Goal: Task Accomplishment & Management: Use online tool/utility

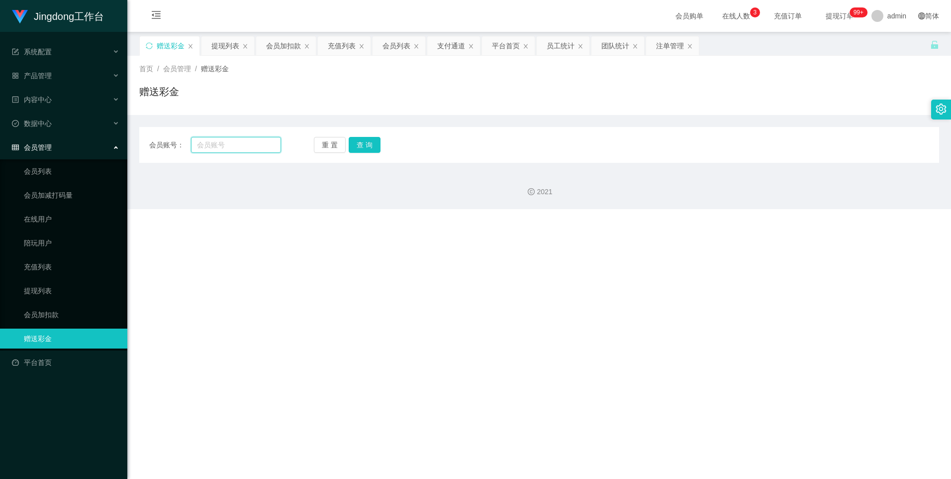
click at [239, 151] on input "text" at bounding box center [236, 145] width 90 height 16
paste input "80603204"
click at [304, 145] on button "查 询" at bounding box center [365, 145] width 32 height 16
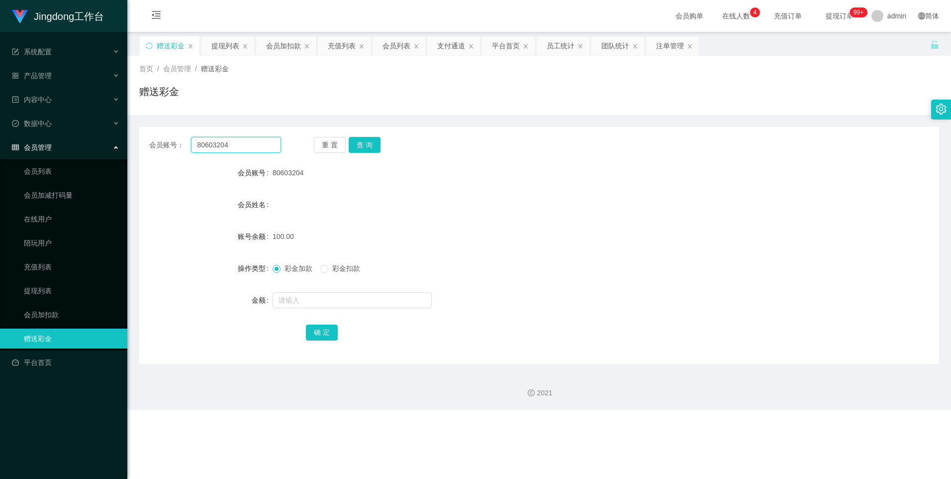
click at [239, 143] on input "80603204" at bounding box center [236, 145] width 90 height 16
paste input "0998"
type input "0998"
click at [304, 145] on button "查 询" at bounding box center [365, 145] width 32 height 16
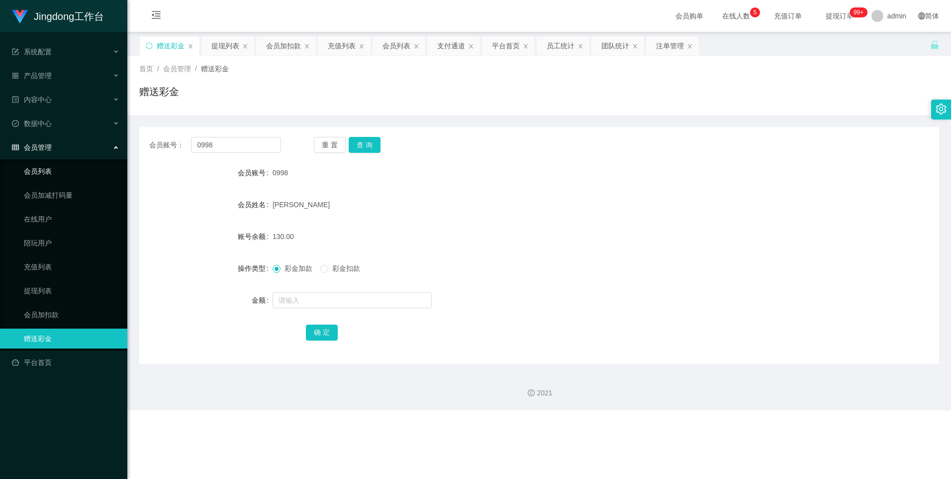
drag, startPoint x: 70, startPoint y: 168, endPoint x: 85, endPoint y: 168, distance: 14.9
click at [70, 168] on link "会员列表" at bounding box center [72, 171] width 96 height 20
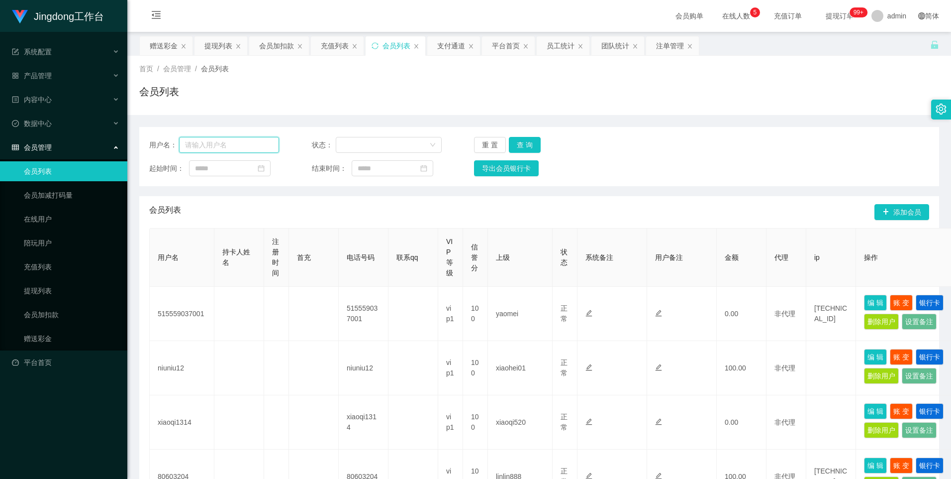
drag, startPoint x: 199, startPoint y: 148, endPoint x: 278, endPoint y: 145, distance: 78.6
click at [205, 148] on input "text" at bounding box center [229, 145] width 100 height 16
paste input "0998"
type input "0998"
drag, startPoint x: 529, startPoint y: 149, endPoint x: 559, endPoint y: 155, distance: 30.3
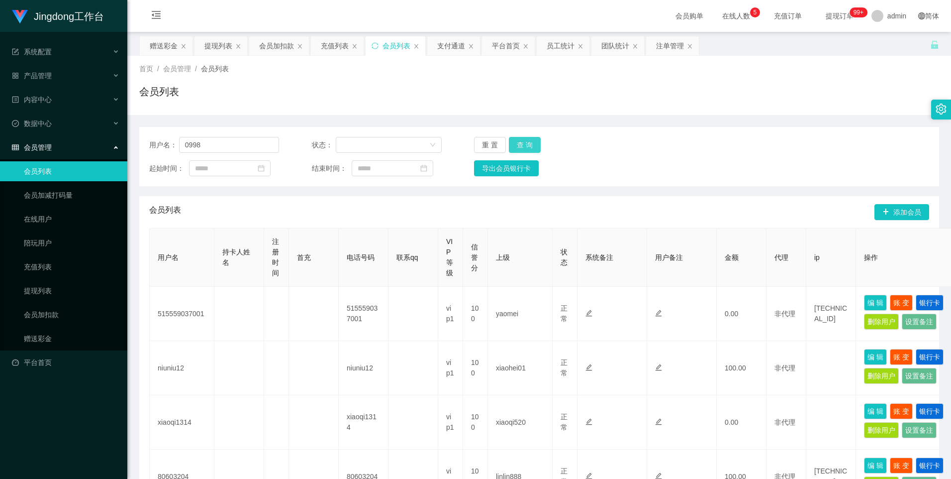
click at [304, 149] on button "查 询" at bounding box center [525, 145] width 32 height 16
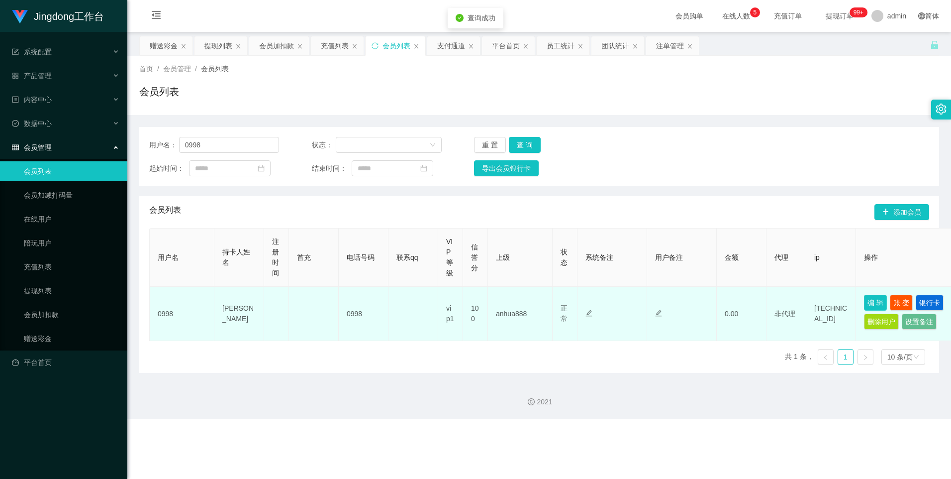
click at [304, 205] on button "编 辑" at bounding box center [875, 302] width 23 height 16
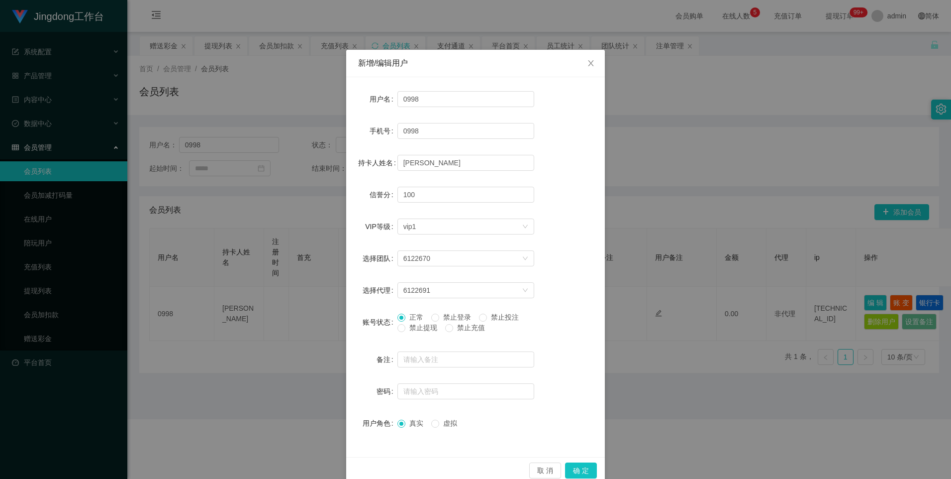
drag, startPoint x: 736, startPoint y: 324, endPoint x: 780, endPoint y: 317, distance: 44.7
click at [304, 205] on div "新增/编辑用户 用户名 0998 手机号 0998 持卡人姓名 CHOO TZE HAO 信誉分 100 VIP等级 选择VIP等级 vip1 选择团队 61…" at bounding box center [475, 239] width 951 height 479
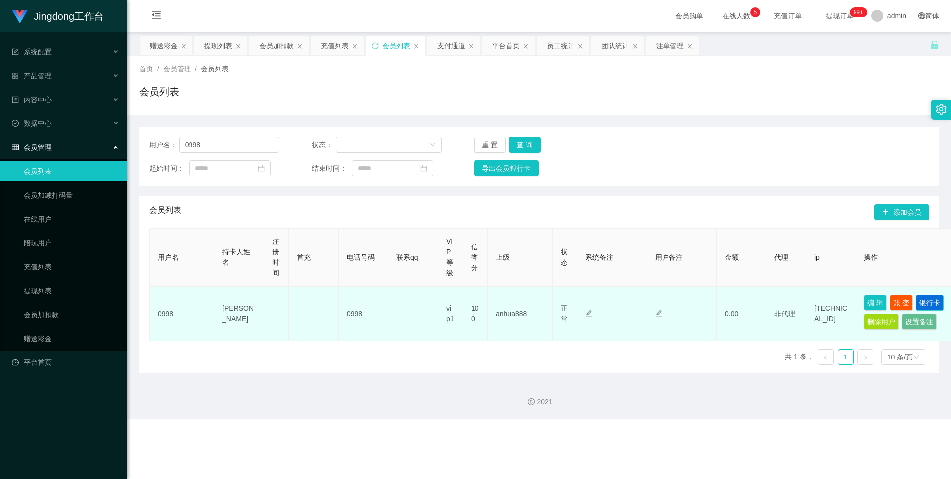
click at [304, 205] on button "银行卡" at bounding box center [930, 302] width 28 height 16
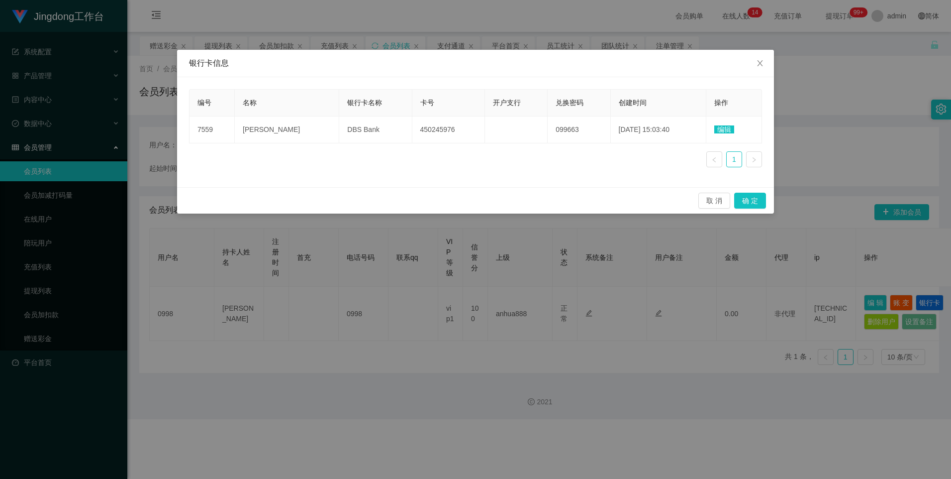
click at [304, 66] on div "银行卡信息 编号 名称 银行卡名称 卡号 开户支行 兑换密码 创建时间 操作 7559 CHOO TZE HAO DBS Bank 450245976 099…" at bounding box center [475, 239] width 951 height 479
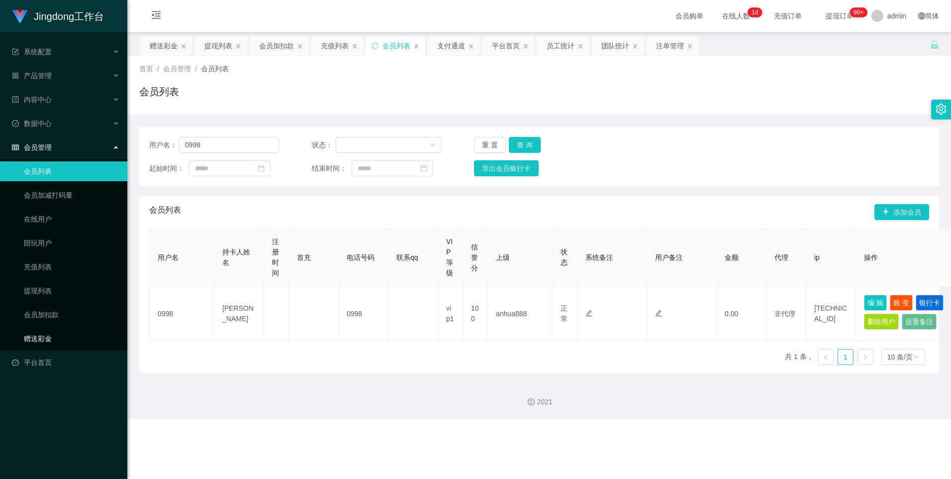
click at [64, 205] on link "赠送彩金" at bounding box center [72, 338] width 96 height 20
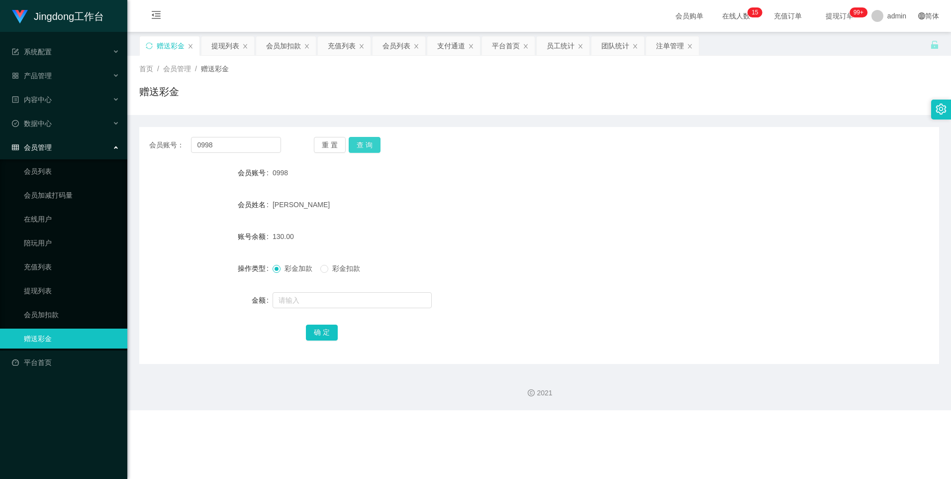
click at [304, 148] on button "查 询" at bounding box center [365, 145] width 32 height 16
drag, startPoint x: 194, startPoint y: 150, endPoint x: 203, endPoint y: 151, distance: 9.0
click at [199, 151] on input "0998" at bounding box center [236, 145] width 90 height 16
click at [207, 150] on input "0998" at bounding box center [236, 145] width 90 height 16
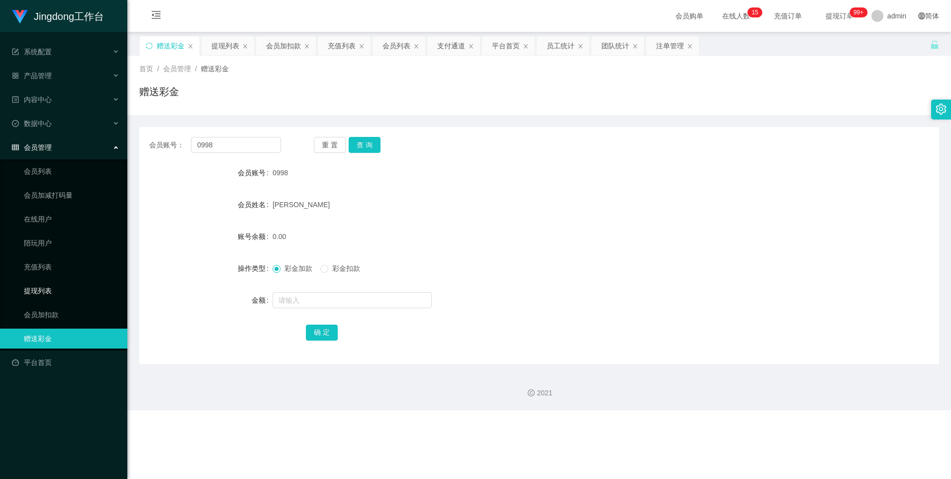
drag, startPoint x: 50, startPoint y: 283, endPoint x: 59, endPoint y: 281, distance: 8.7
click at [50, 205] on link "提现列表" at bounding box center [72, 291] width 96 height 20
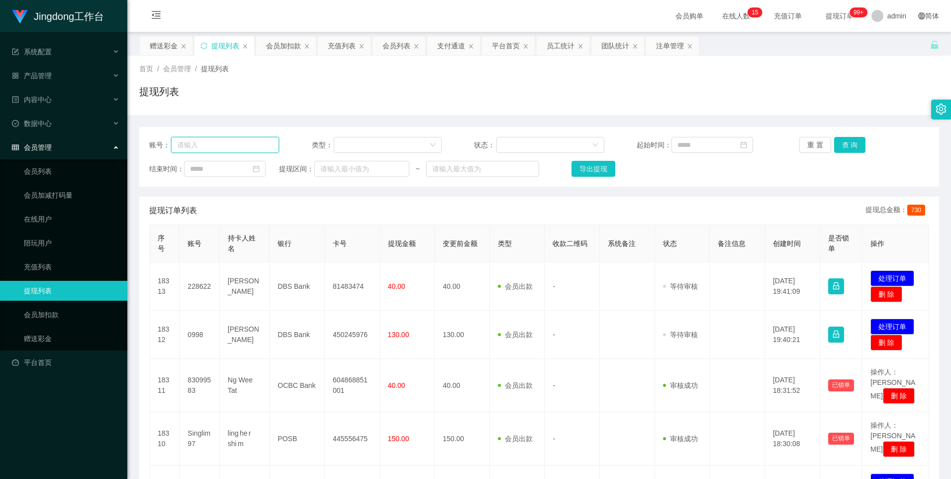
click at [213, 137] on input "text" at bounding box center [225, 145] width 108 height 16
paste input "0998"
type input "0998"
click at [304, 146] on button "查 询" at bounding box center [850, 145] width 32 height 16
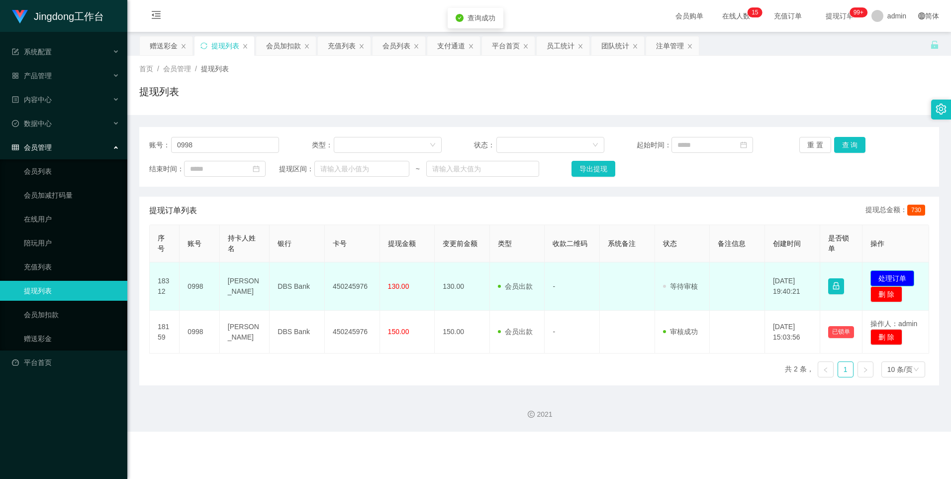
click at [304, 205] on button "处理订单" at bounding box center [892, 278] width 44 height 16
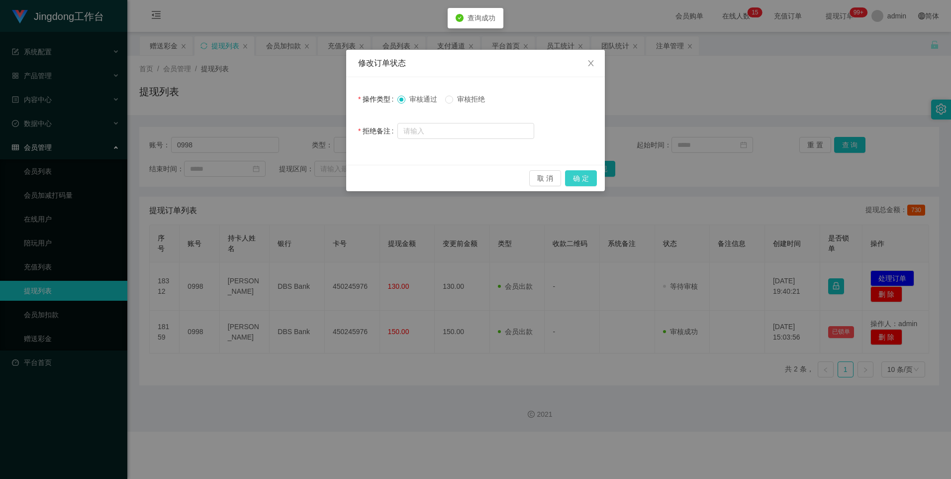
click at [304, 178] on button "确 定" at bounding box center [581, 178] width 32 height 16
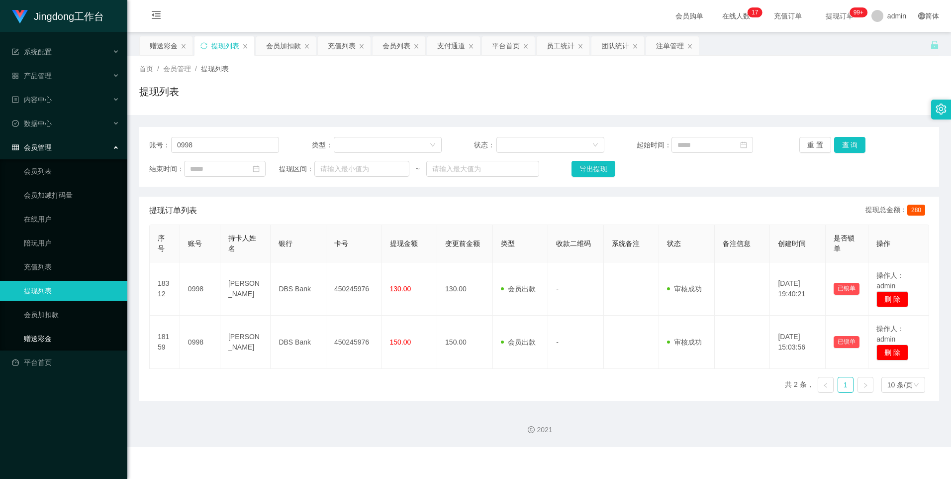
drag, startPoint x: 58, startPoint y: 337, endPoint x: 72, endPoint y: 333, distance: 14.4
click at [58, 205] on link "赠送彩金" at bounding box center [72, 338] width 96 height 20
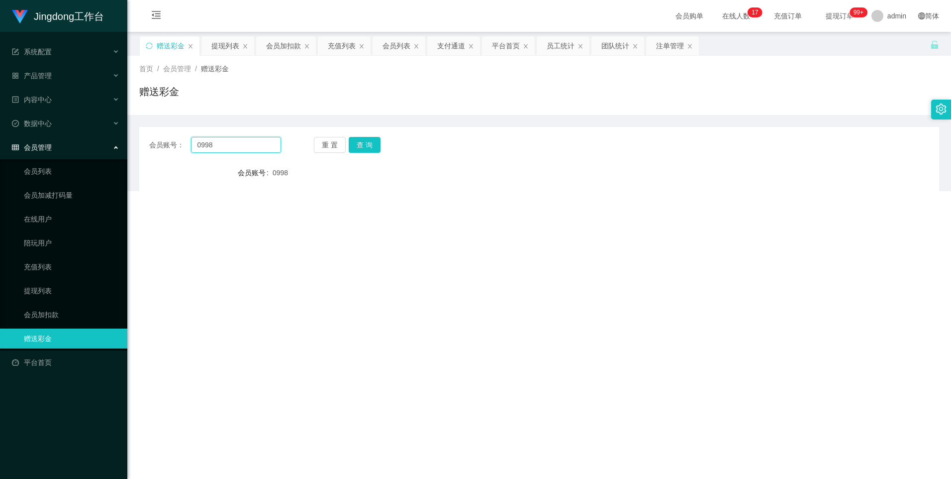
click at [233, 148] on input "0998" at bounding box center [236, 145] width 90 height 16
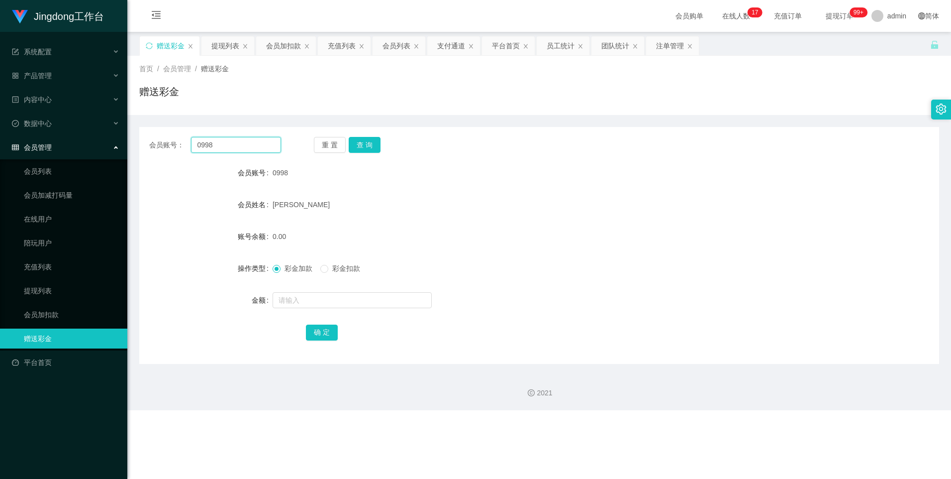
click at [232, 148] on input "0998" at bounding box center [236, 145] width 90 height 16
paste input "80603204"
type input "80603204"
click at [304, 147] on button "查 询" at bounding box center [365, 145] width 32 height 16
click at [48, 81] on div "产品管理" at bounding box center [63, 76] width 127 height 20
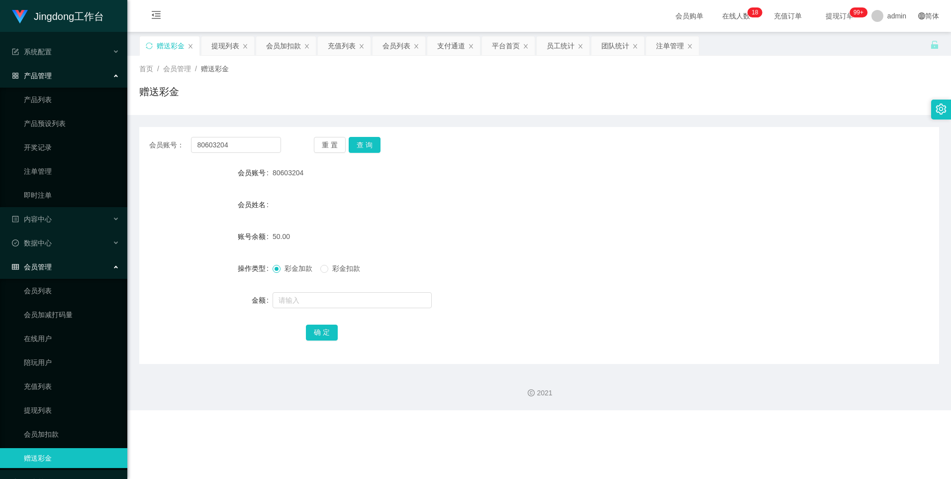
click at [53, 160] on ul "产品列表 产品预设列表 开奖记录 注单管理 即时注单" at bounding box center [63, 147] width 127 height 119
click at [53, 168] on link "注单管理" at bounding box center [72, 171] width 96 height 20
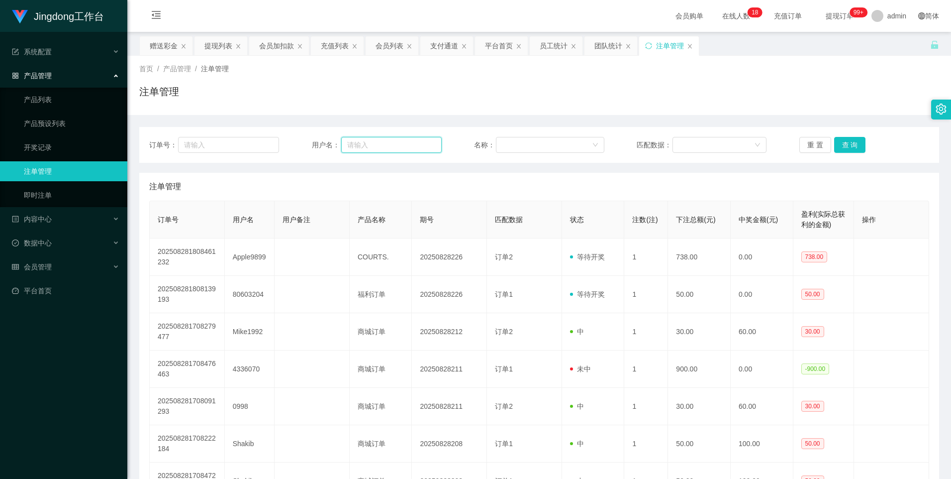
click at [304, 142] on input "text" at bounding box center [391, 145] width 100 height 16
paste input "80603204"
type input "80603204"
click at [304, 143] on button "查 询" at bounding box center [850, 145] width 32 height 16
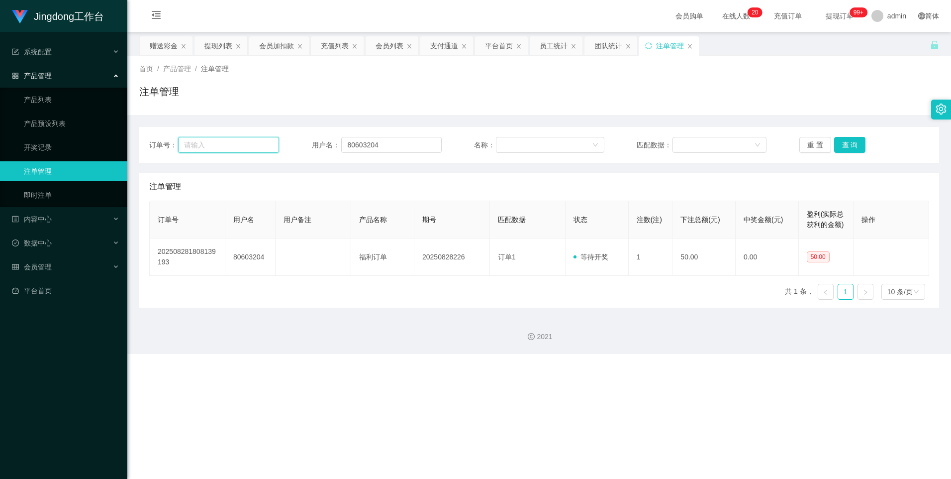
click at [236, 145] on input "text" at bounding box center [228, 145] width 101 height 16
click at [70, 205] on div "会员管理" at bounding box center [63, 267] width 127 height 20
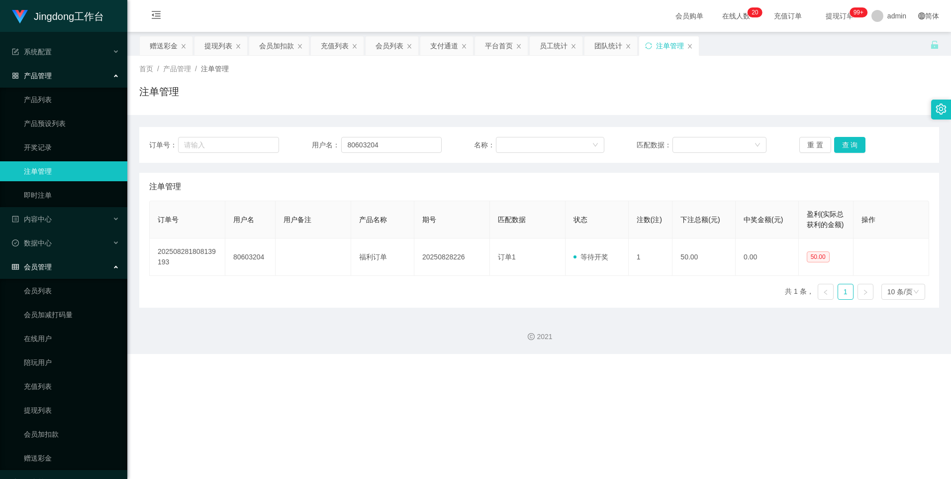
click at [62, 205] on ul "会员列表 会员加减打码量 在线用户 陪玩用户 充值列表 提现列表 会员加扣款 赠送彩金" at bounding box center [63, 374] width 127 height 191
click at [59, 205] on link "赠送彩金" at bounding box center [72, 458] width 96 height 20
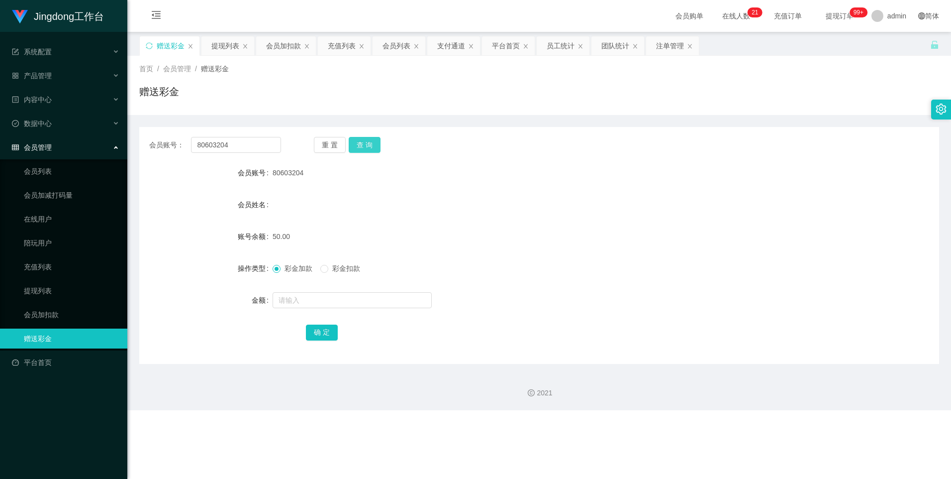
click at [304, 143] on button "查 询" at bounding box center [365, 145] width 32 height 16
click at [245, 145] on input "80603204" at bounding box center [236, 145] width 90 height 16
drag, startPoint x: 364, startPoint y: 142, endPoint x: 375, endPoint y: 142, distance: 11.4
click at [304, 142] on button "查 询" at bounding box center [365, 145] width 32 height 16
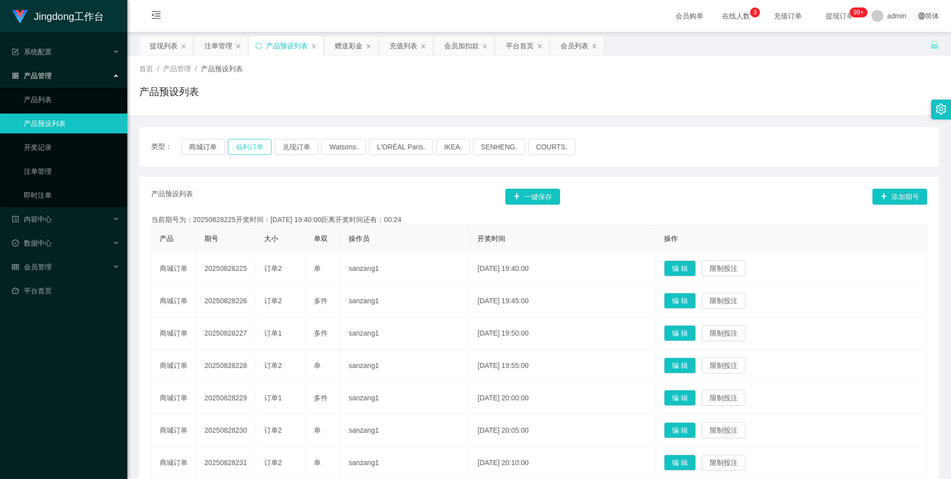
click at [251, 147] on button "福利订单" at bounding box center [250, 147] width 44 height 16
